Goal: Find specific page/section: Find specific page/section

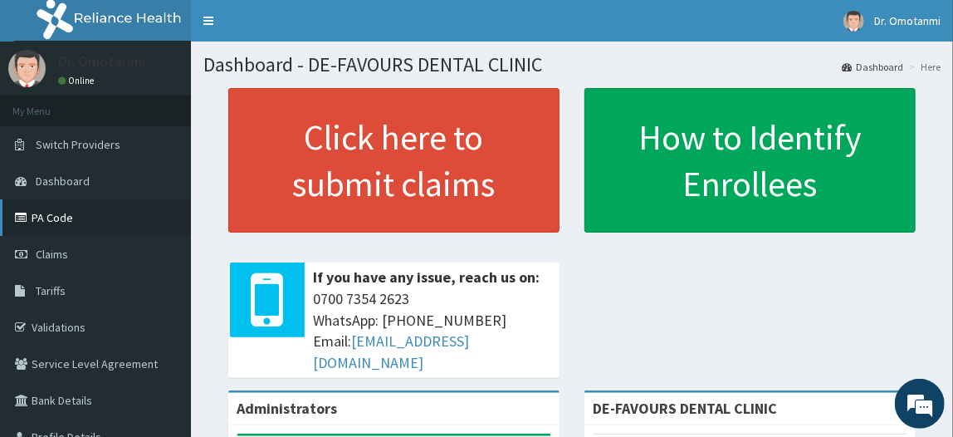
click at [72, 218] on link "PA Code" at bounding box center [95, 217] width 191 height 37
click at [68, 213] on link "PA Code" at bounding box center [95, 217] width 191 height 37
